Goal: Check status: Check status

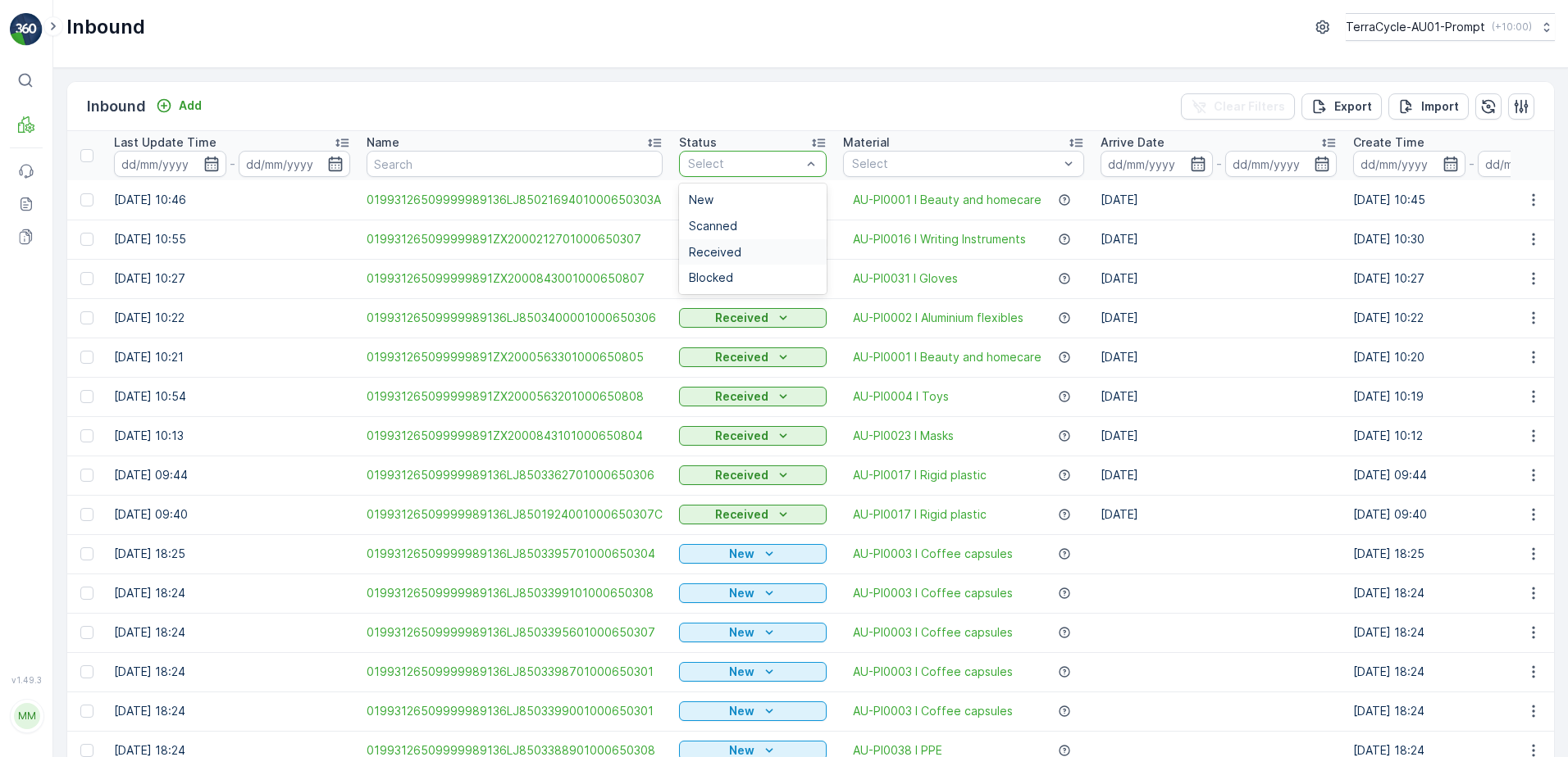
click at [711, 254] on span "Received" at bounding box center [715, 252] width 52 height 13
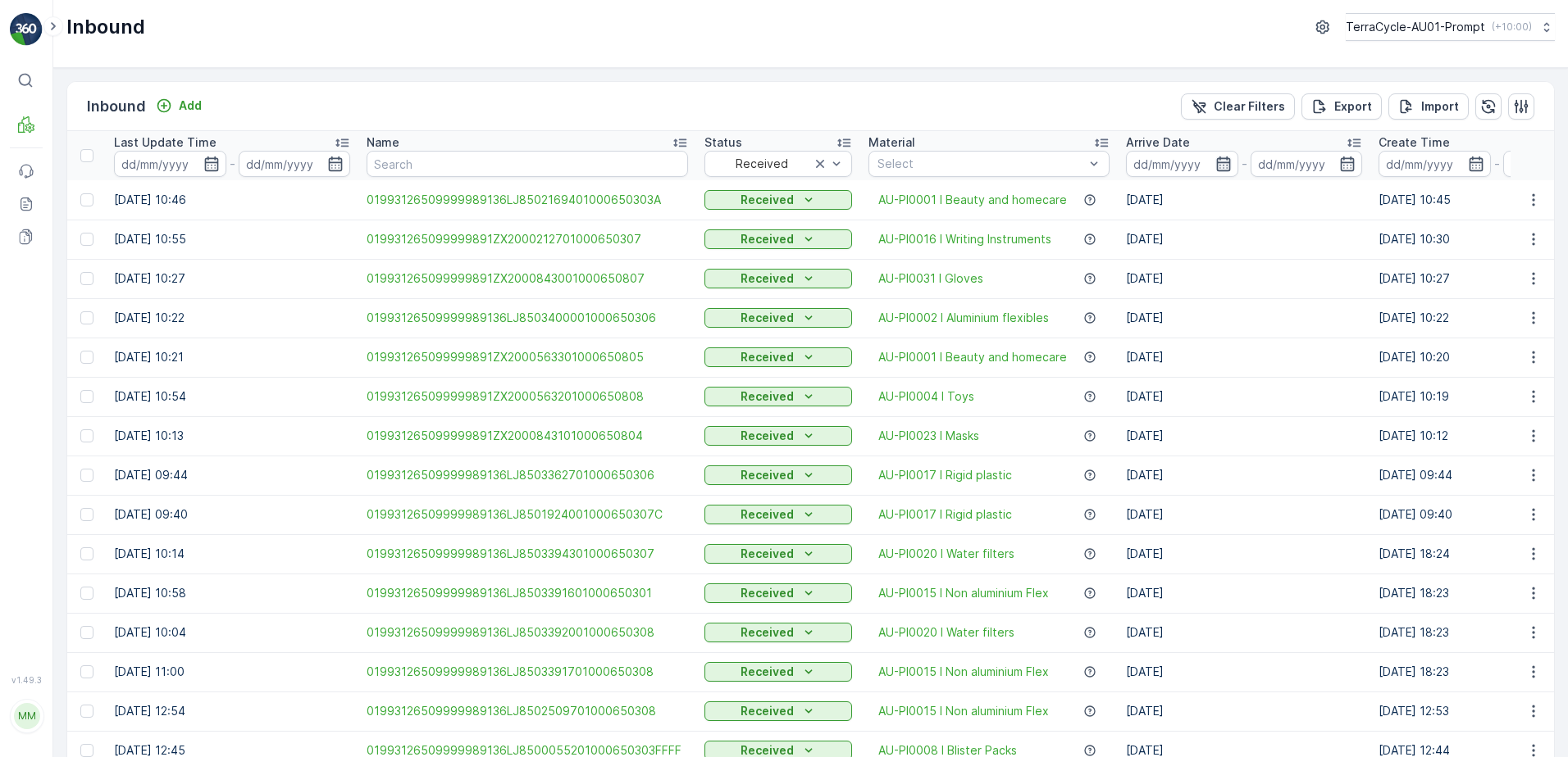
click at [1216, 171] on icon "button" at bounding box center [1223, 163] width 14 height 15
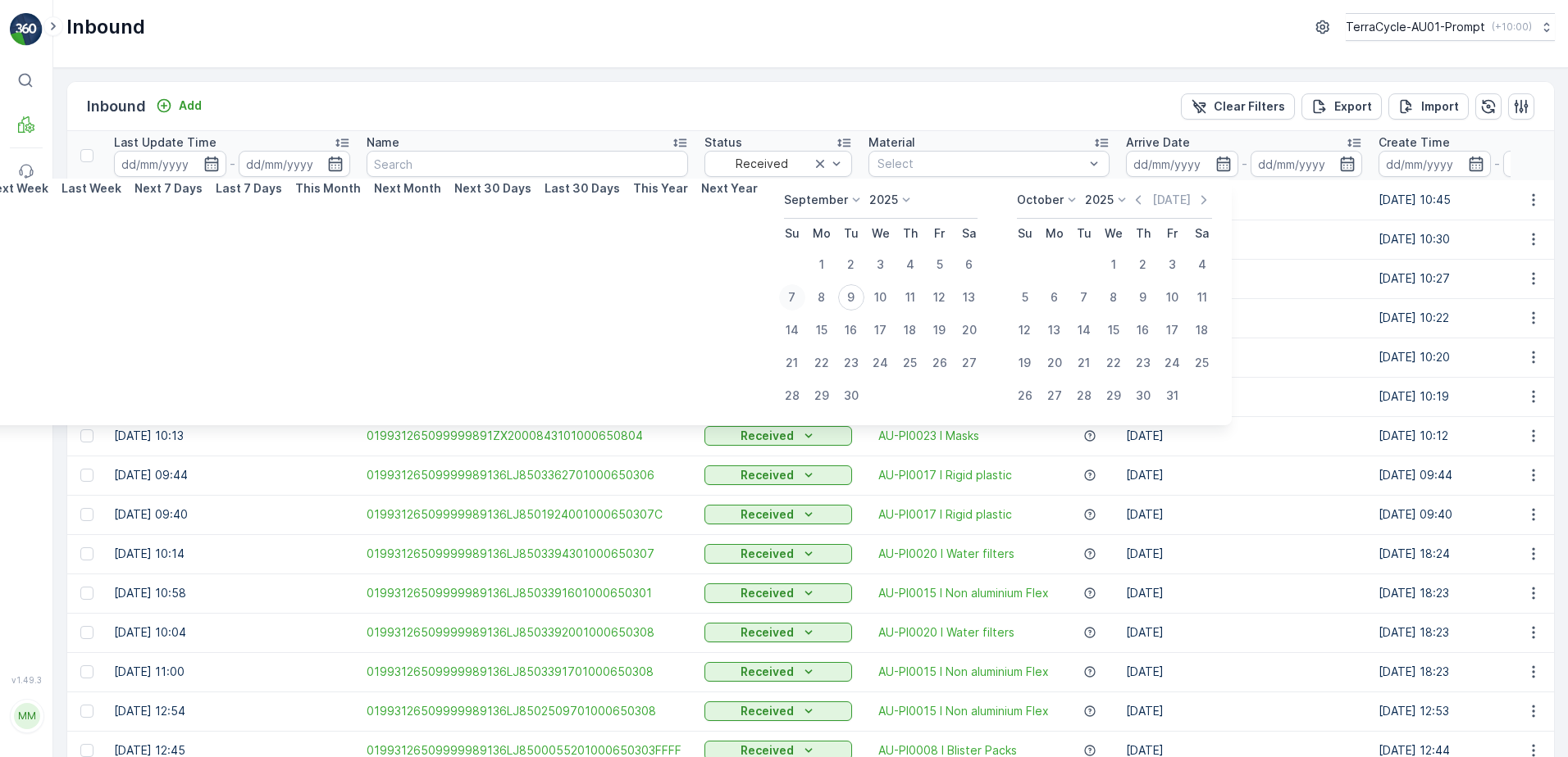
click at [794, 295] on div "7" at bounding box center [792, 297] width 27 height 27
type input "[DATE]"
click at [1313, 162] on icon "button" at bounding box center [1321, 168] width 17 height 17
type input "[DATE]"
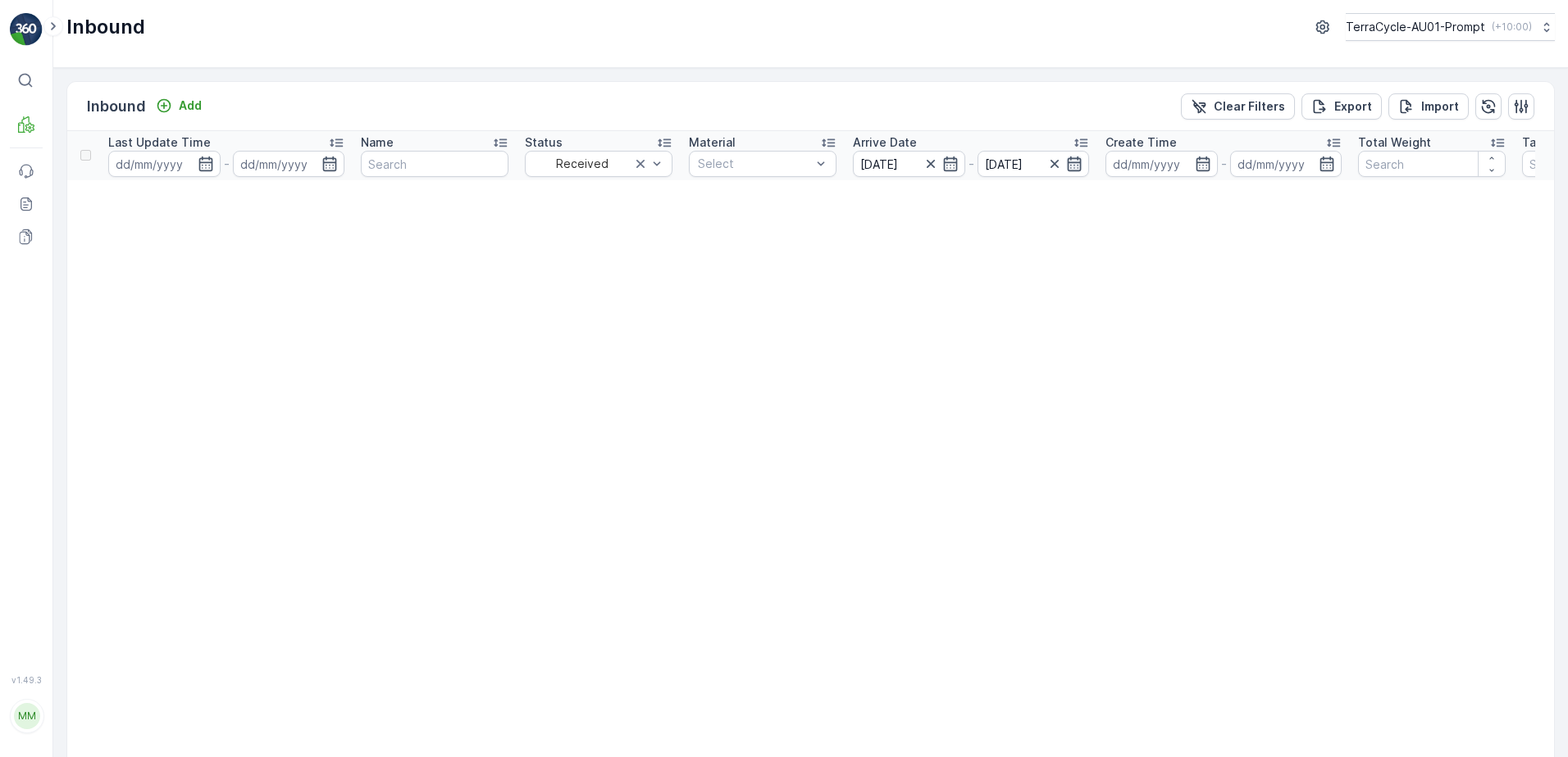
click at [1082, 163] on icon "button" at bounding box center [1075, 163] width 14 height 15
type input "[DATE]"
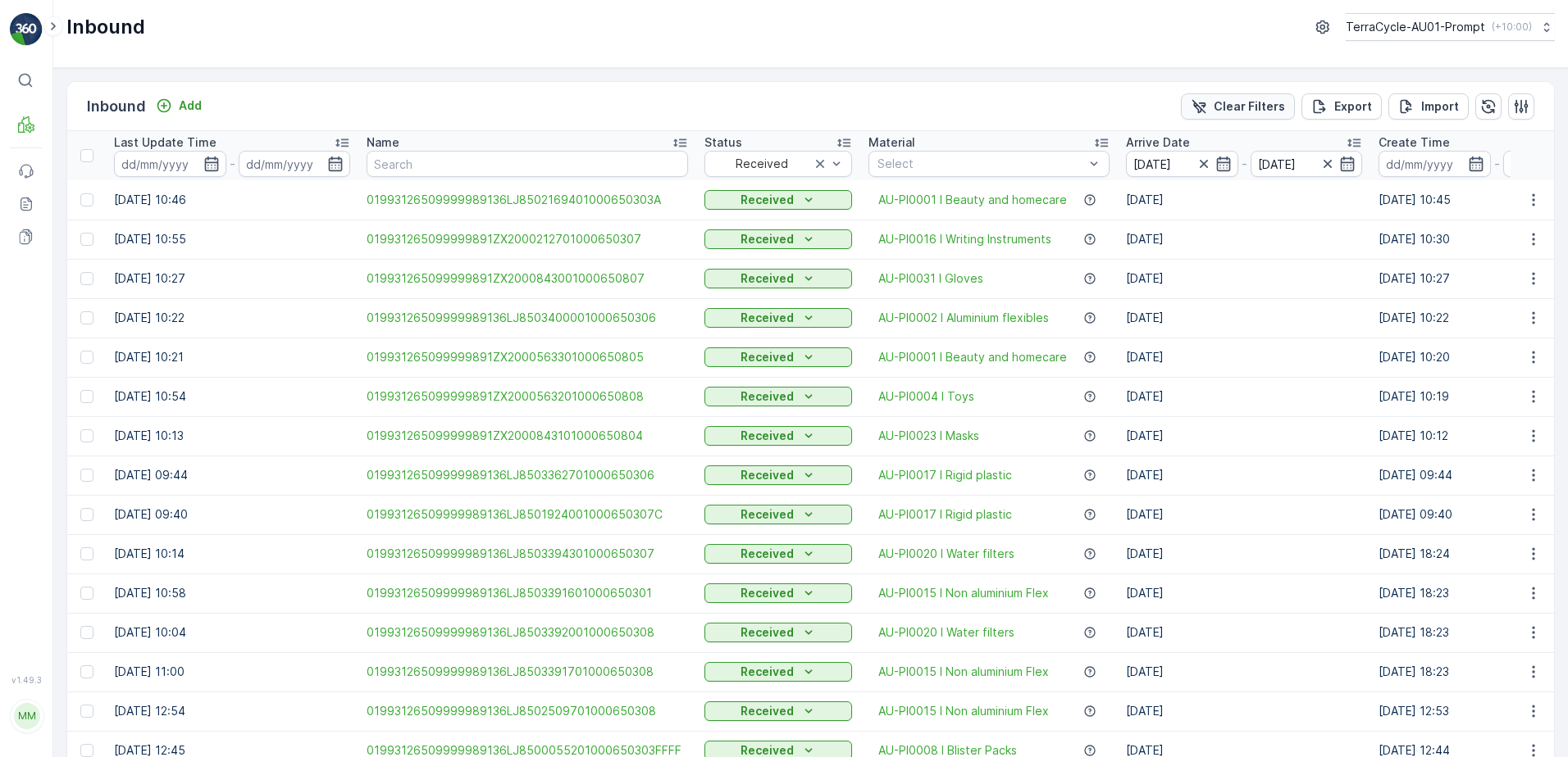
click at [1234, 109] on p "Clear Filters" at bounding box center [1249, 107] width 71 height 17
